Goal: Navigation & Orientation: Find specific page/section

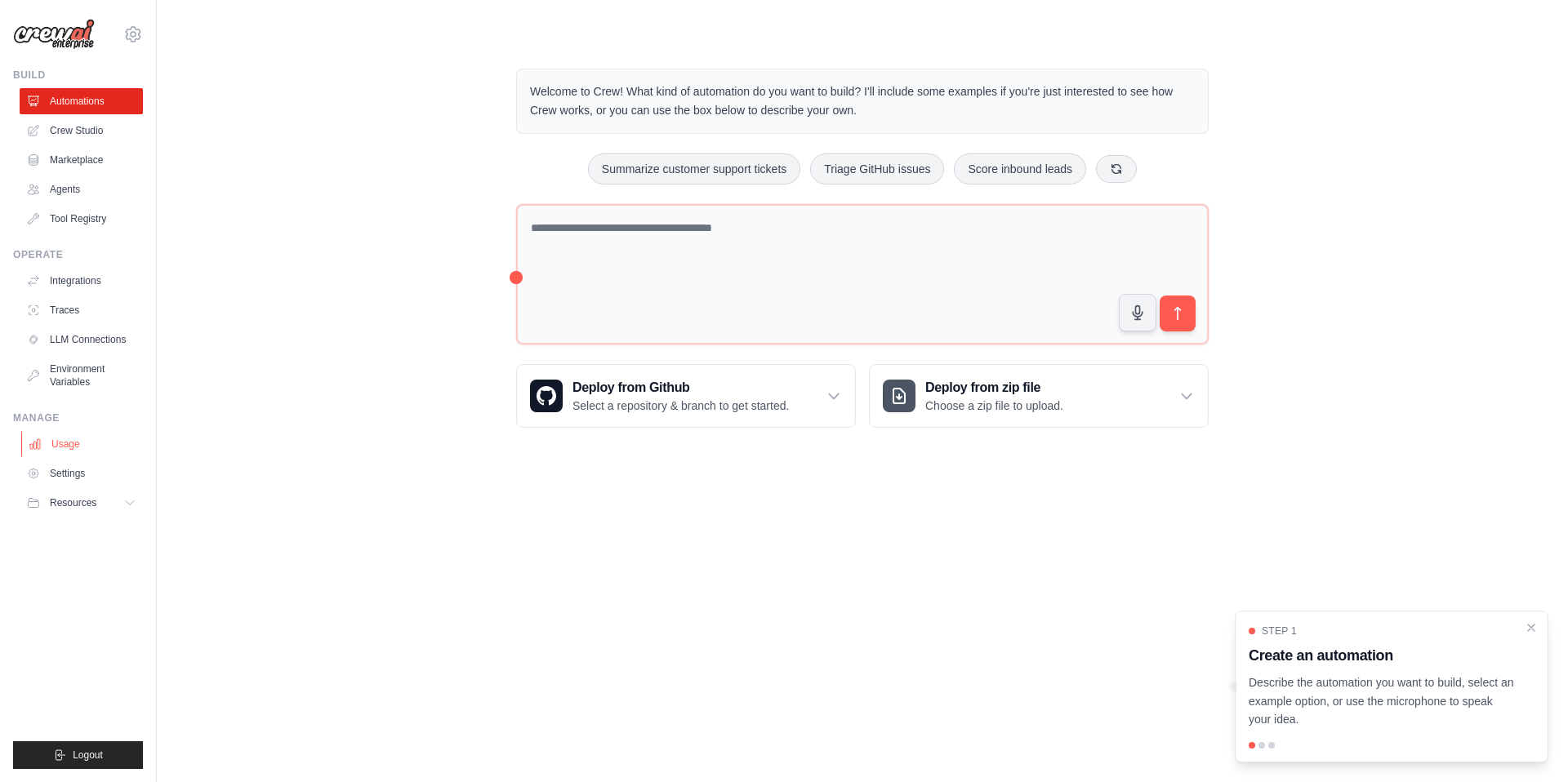
click at [93, 439] on link "Usage" at bounding box center [82, 444] width 123 height 26
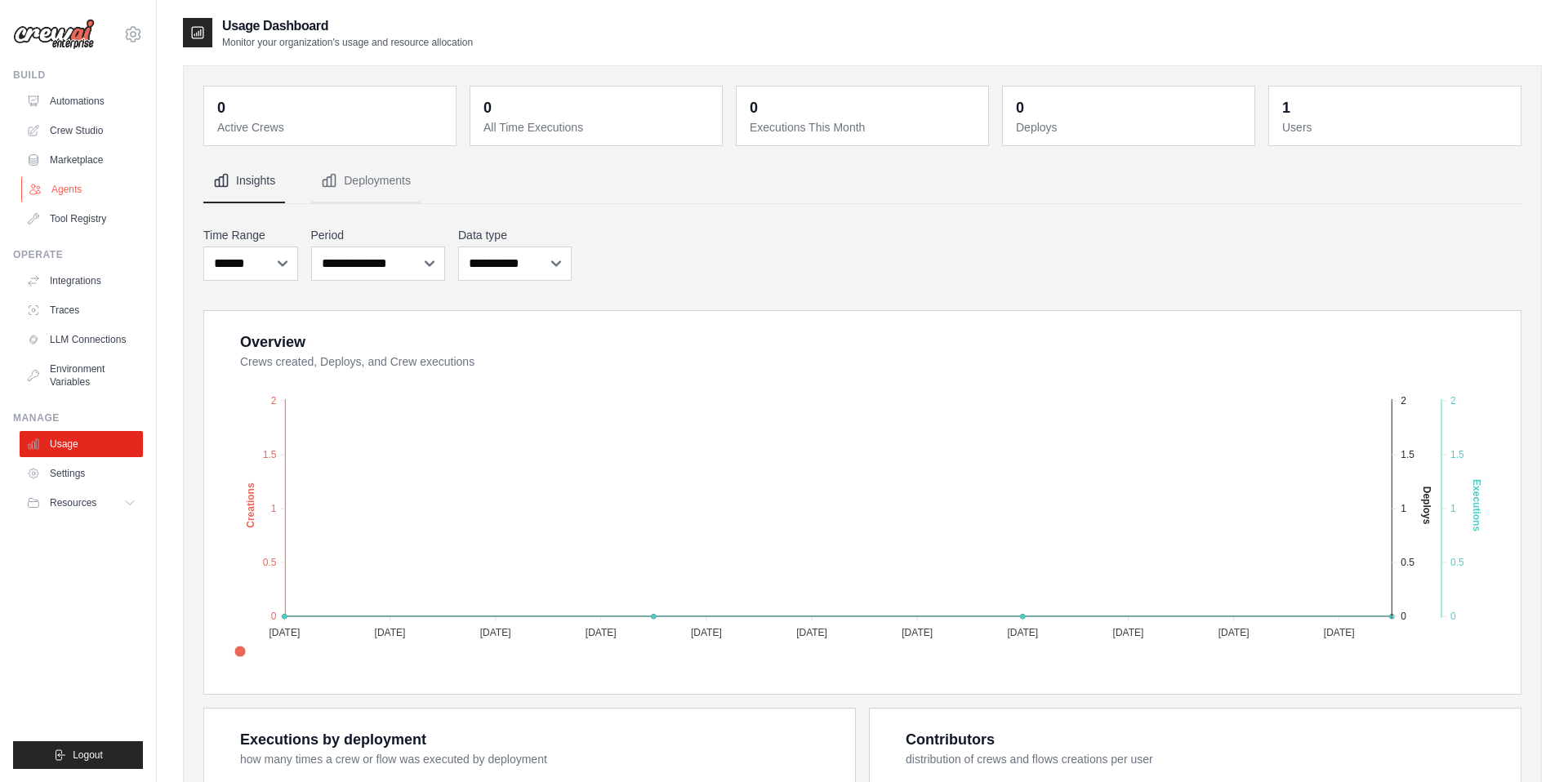
click at [81, 191] on link "Agents" at bounding box center [82, 189] width 123 height 26
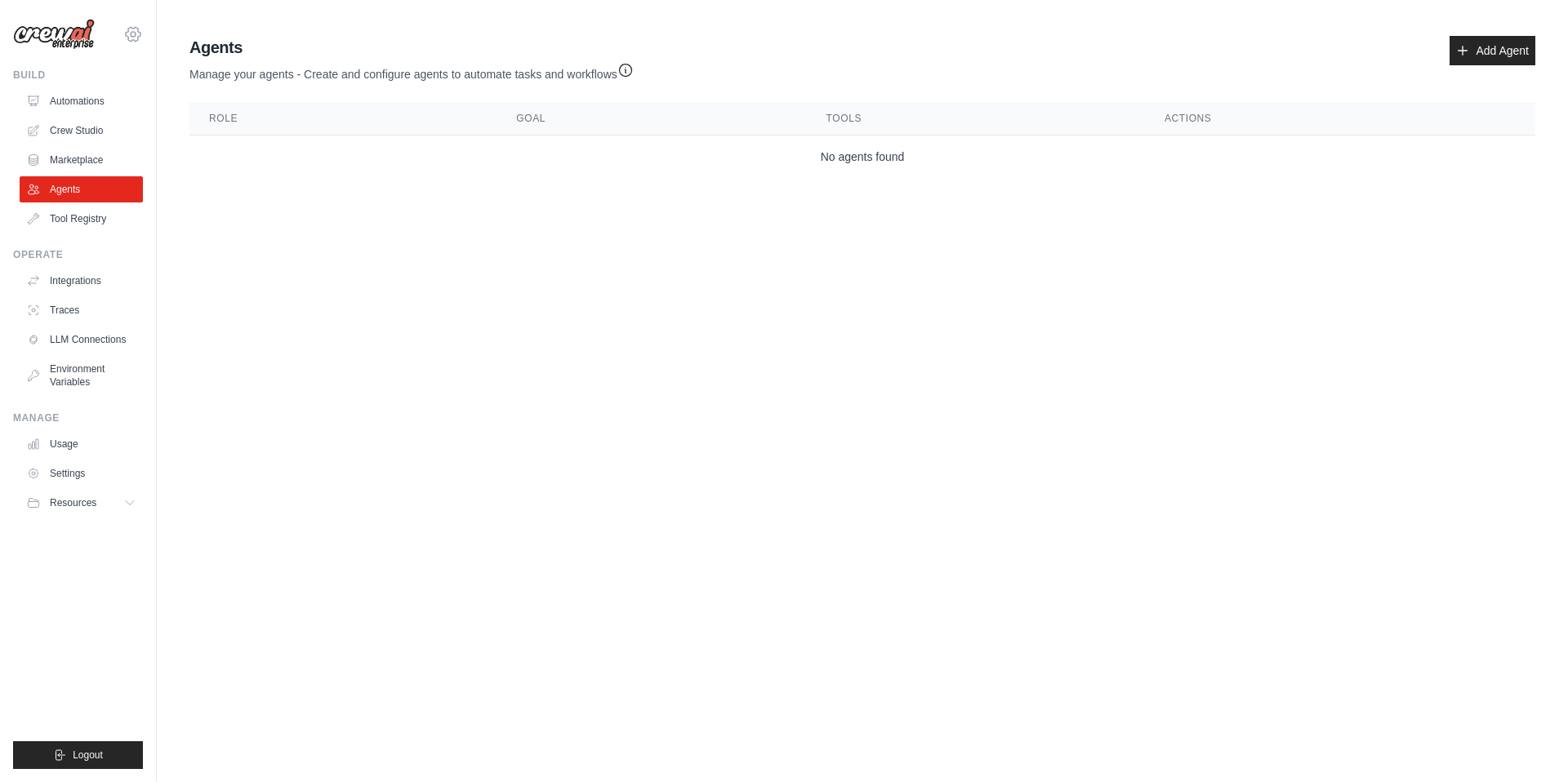
click at [141, 34] on icon at bounding box center [133, 33] width 15 height 14
click at [80, 42] on img at bounding box center [54, 34] width 81 height 31
click at [54, 137] on link "Crew Studio" at bounding box center [82, 130] width 123 height 26
